Goal: Task Accomplishment & Management: Manage account settings

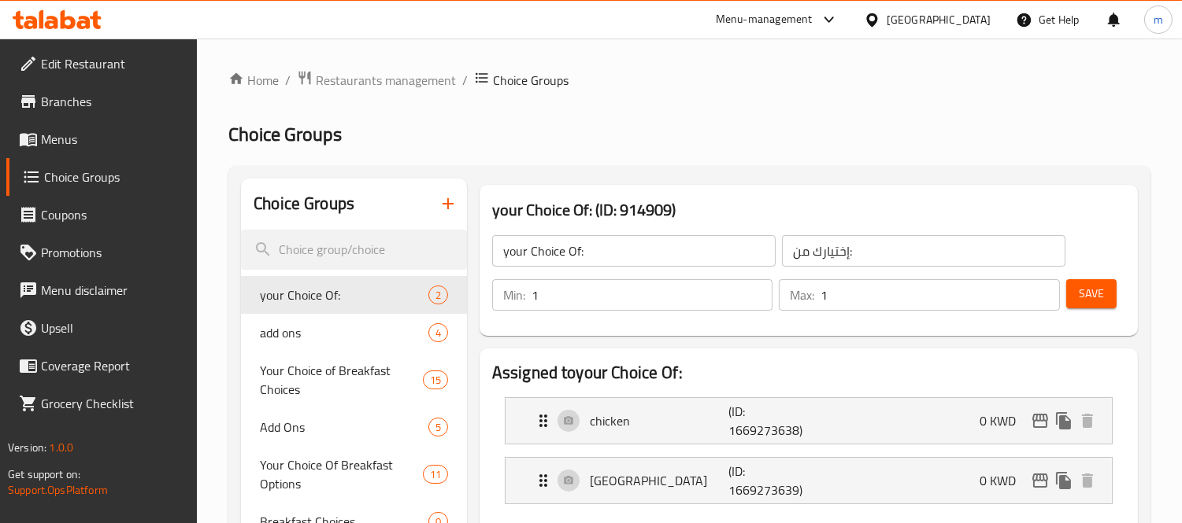
click at [50, 22] on icon at bounding box center [51, 22] width 13 height 13
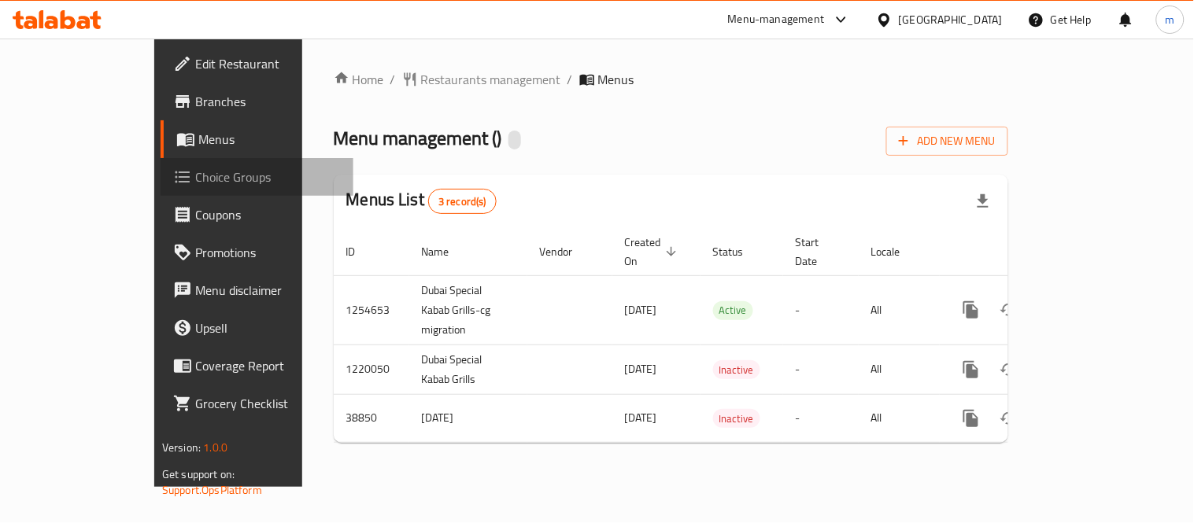
click at [195, 179] on span "Choice Groups" at bounding box center [268, 177] width 146 height 19
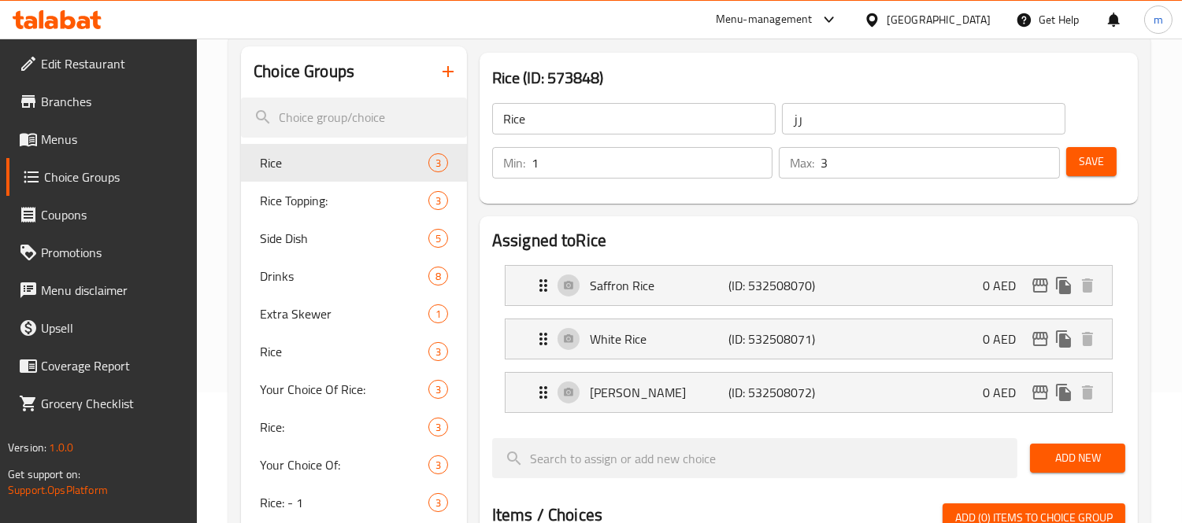
scroll to position [175, 0]
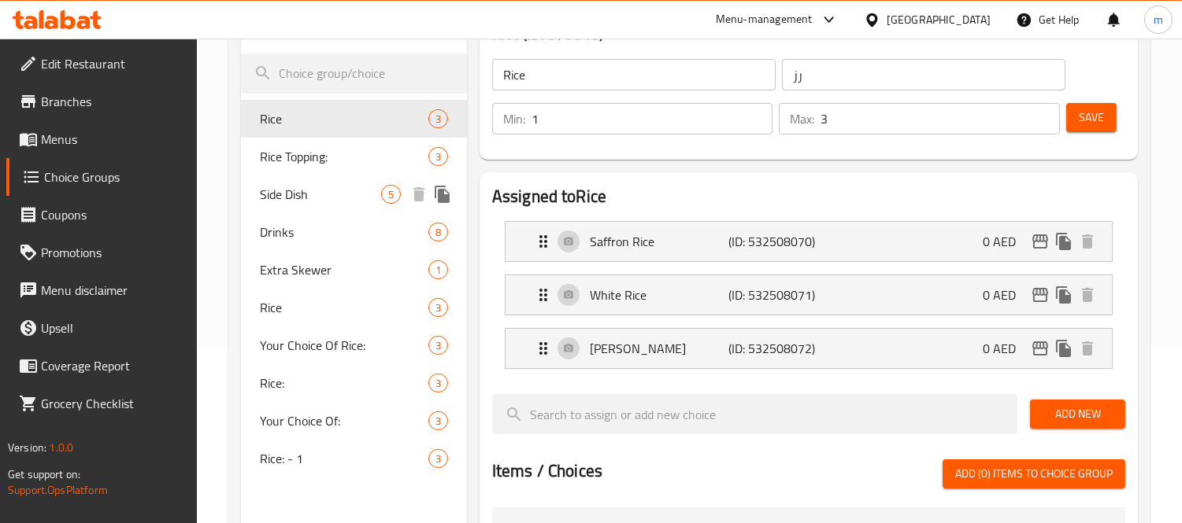
click at [300, 209] on div "Side Dish 5" at bounding box center [354, 195] width 226 height 38
type input "Side Dish"
type input "طبق جانبي"
type input "0"
type input "5"
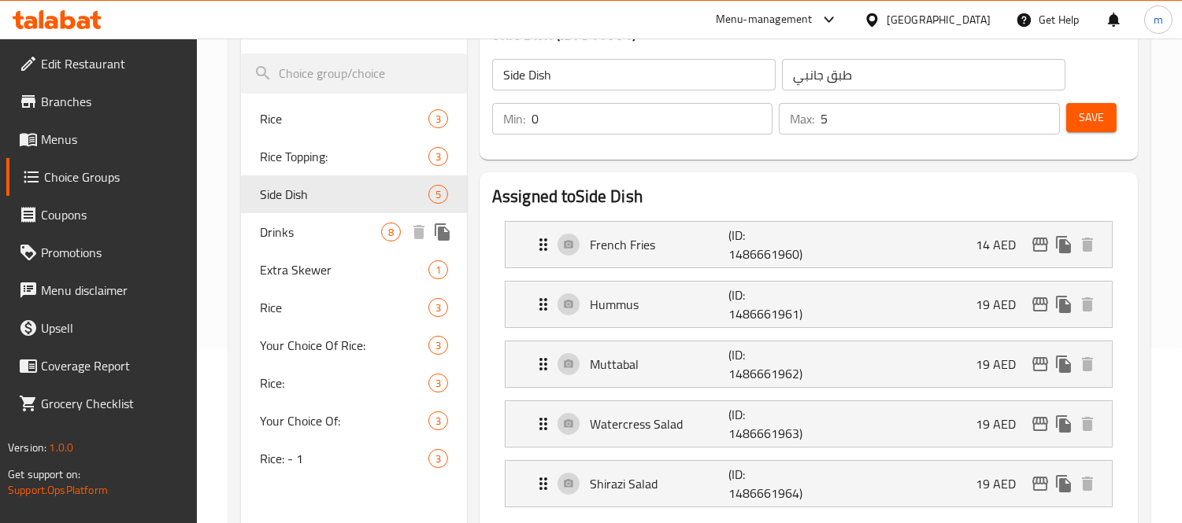
click at [298, 229] on span "Drinks" at bounding box center [320, 232] width 121 height 19
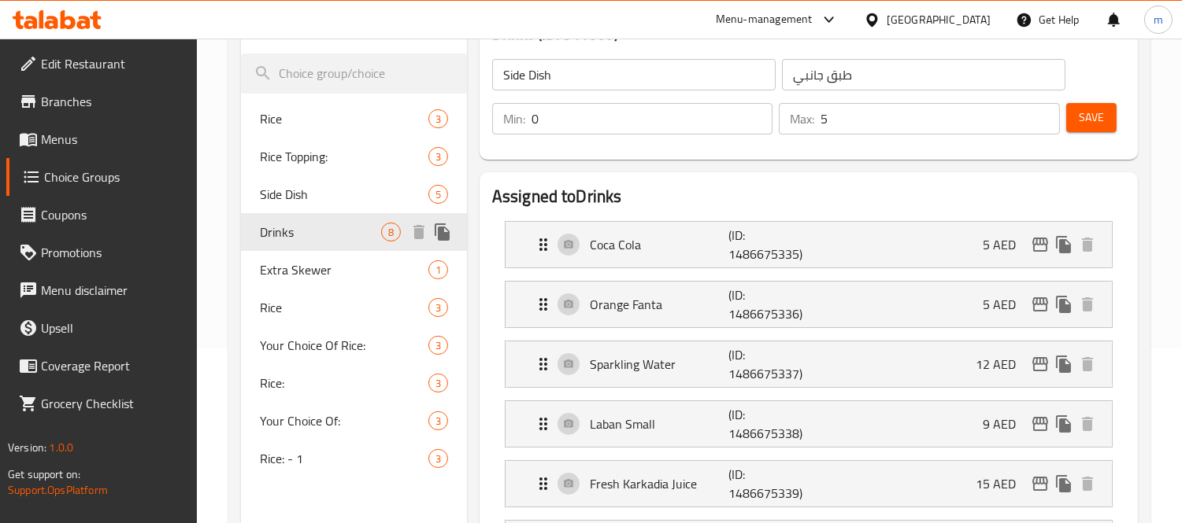
type input "Drinks"
type input "مشروبات"
type input "6"
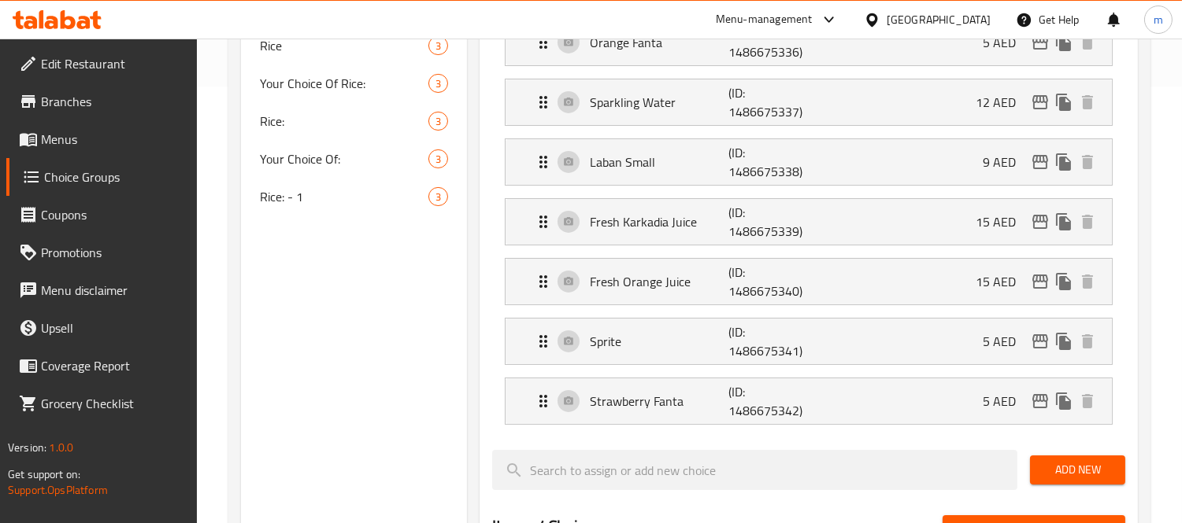
scroll to position [262, 0]
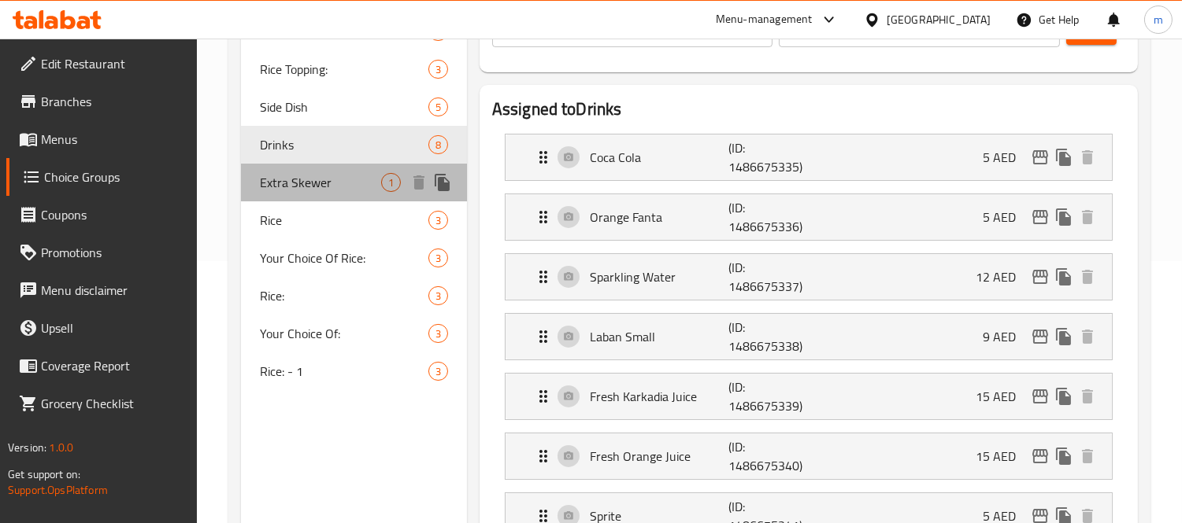
click at [296, 181] on span "Extra Skewer" at bounding box center [320, 182] width 121 height 19
type input "Extra Skewer"
type input "سيخ اضافي"
type input "1"
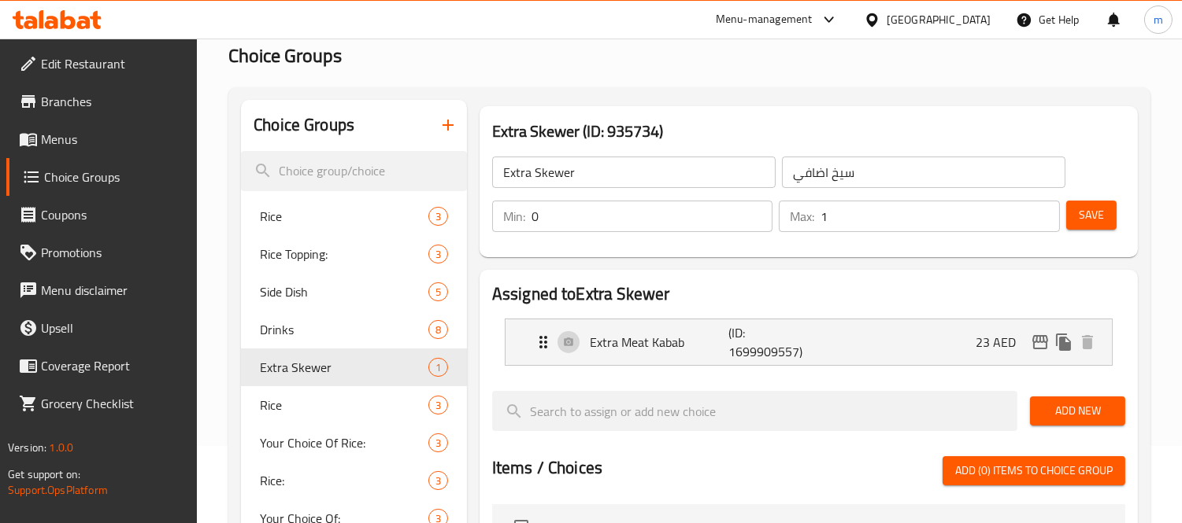
scroll to position [0, 0]
